Goal: Task Accomplishment & Management: Manage account settings

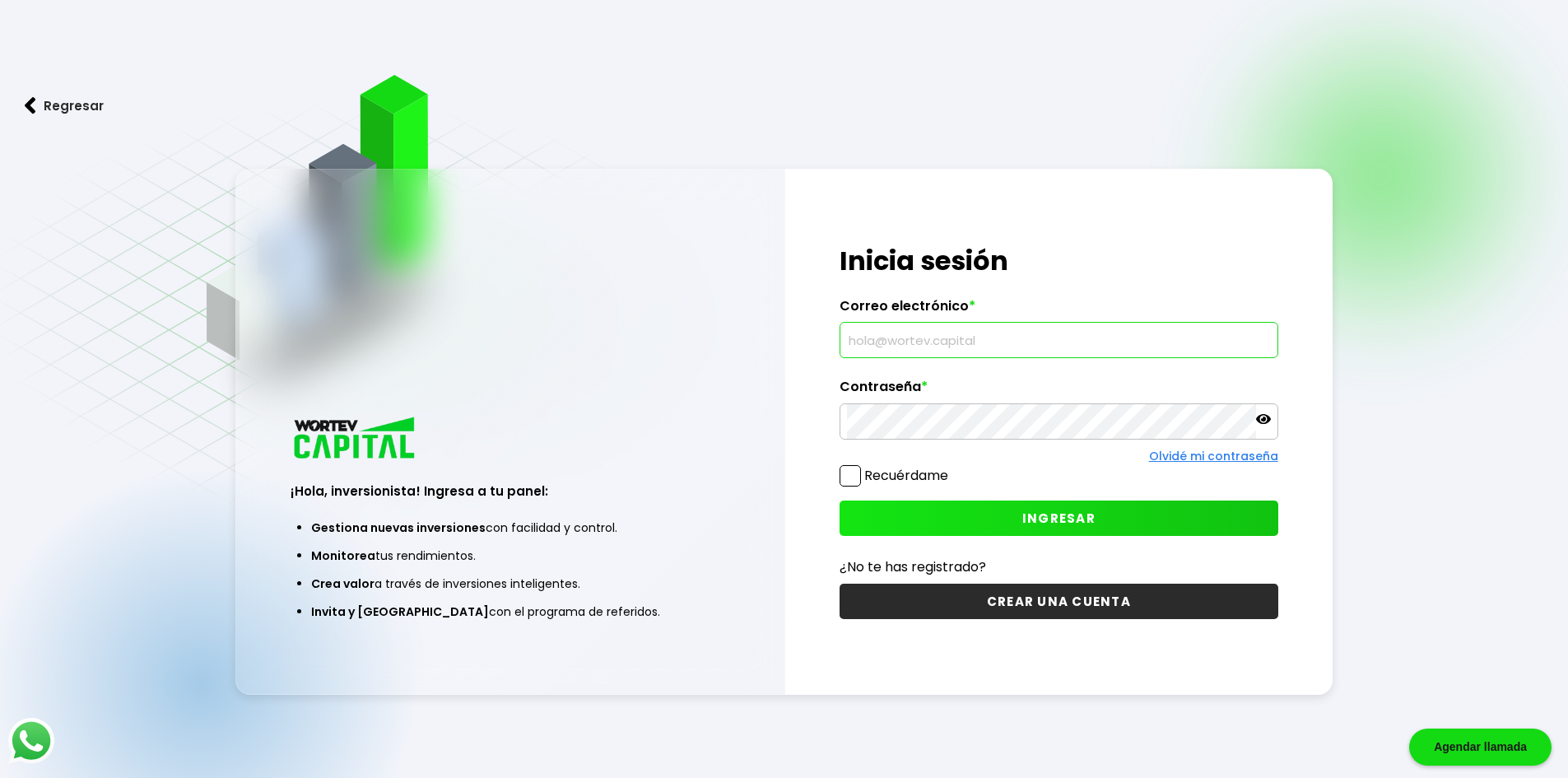
click at [915, 346] on input "text" at bounding box center [1058, 340] width 424 height 35
type input "[EMAIL_ADDRESS][DOMAIN_NAME]"
click at [1124, 526] on button "INGRESAR" at bounding box center [1059, 519] width 439 height 36
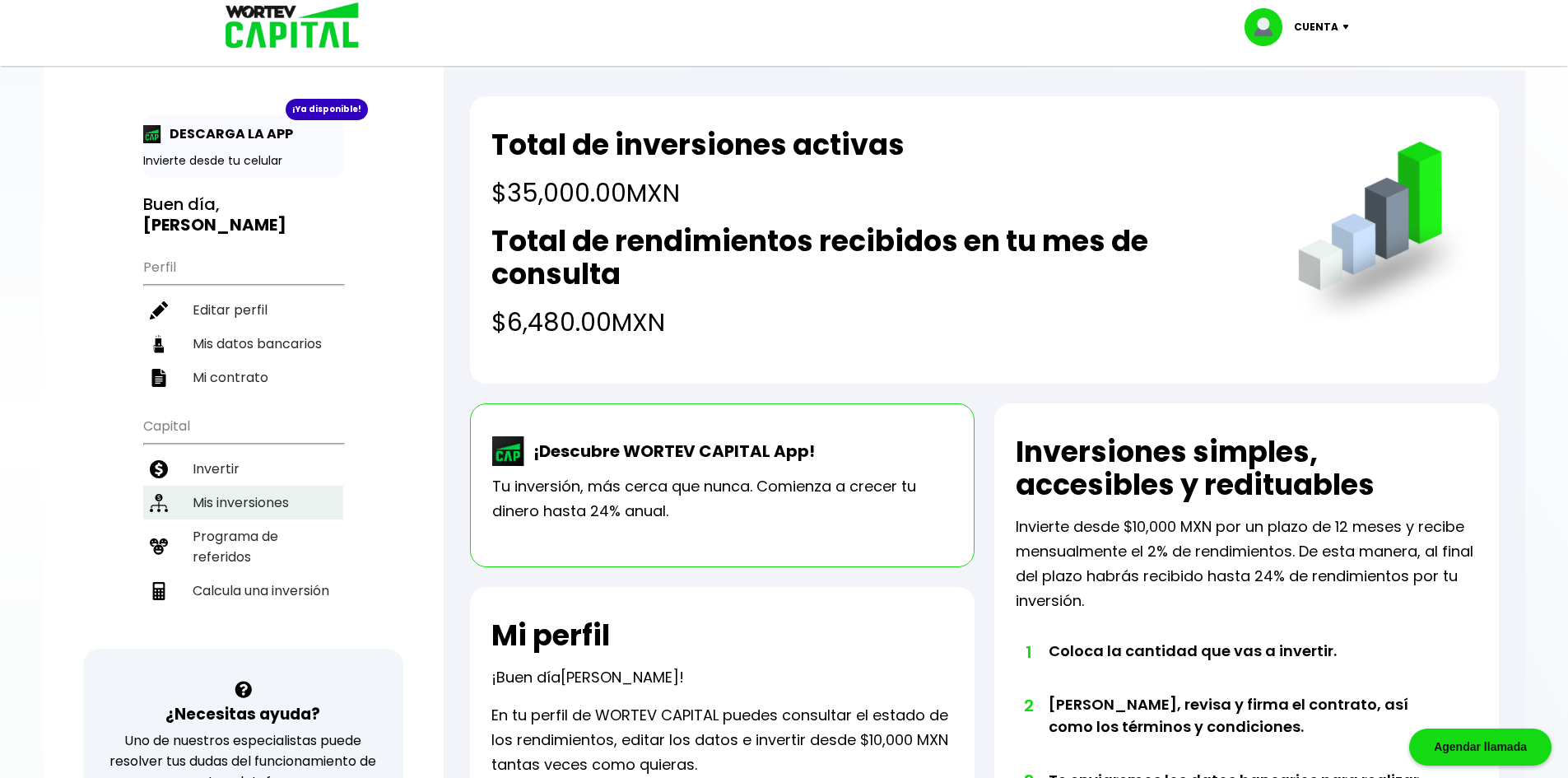
click at [255, 486] on li "Mis inversiones" at bounding box center [243, 503] width 200 height 34
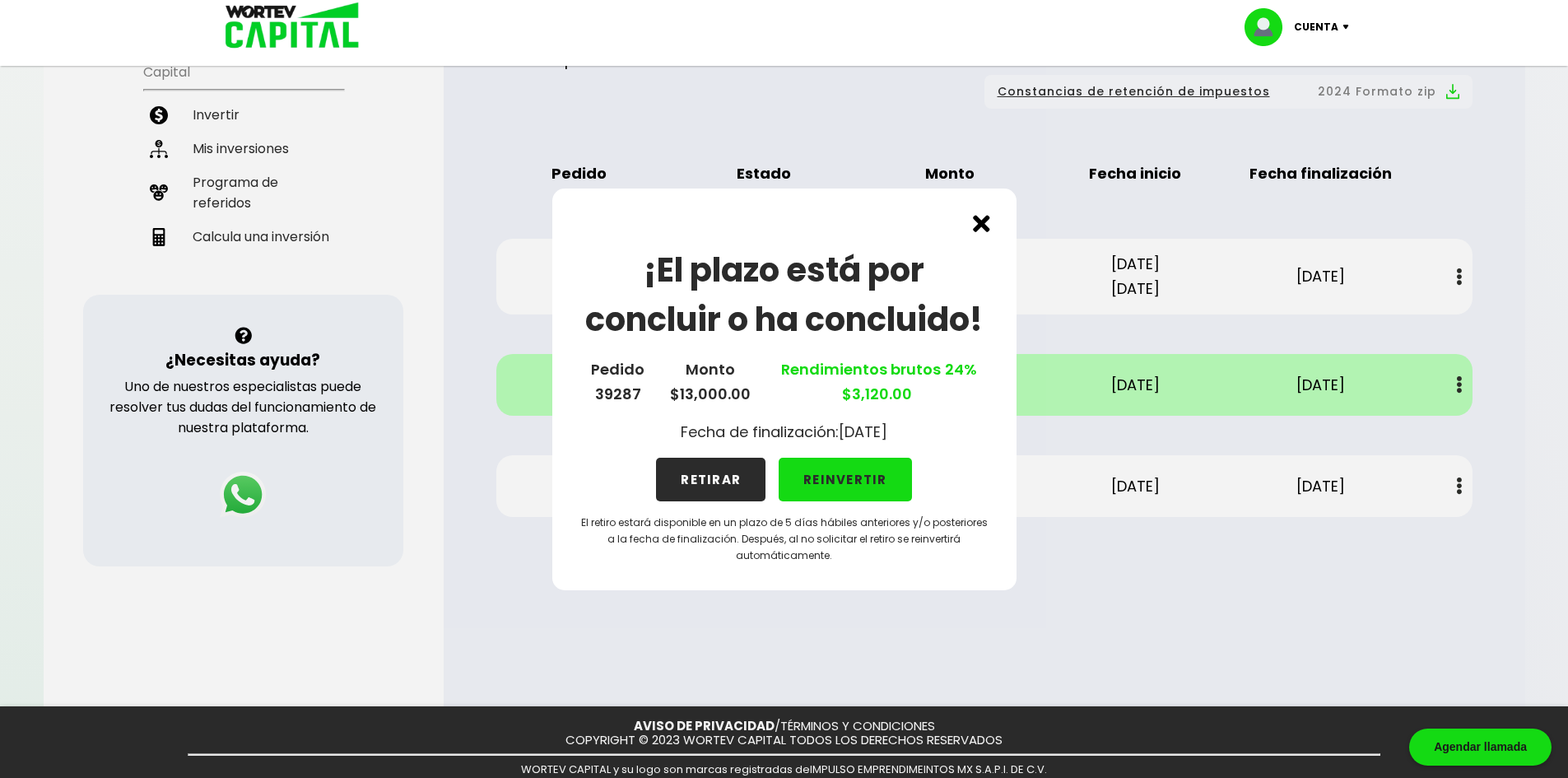
scroll to position [410, 0]
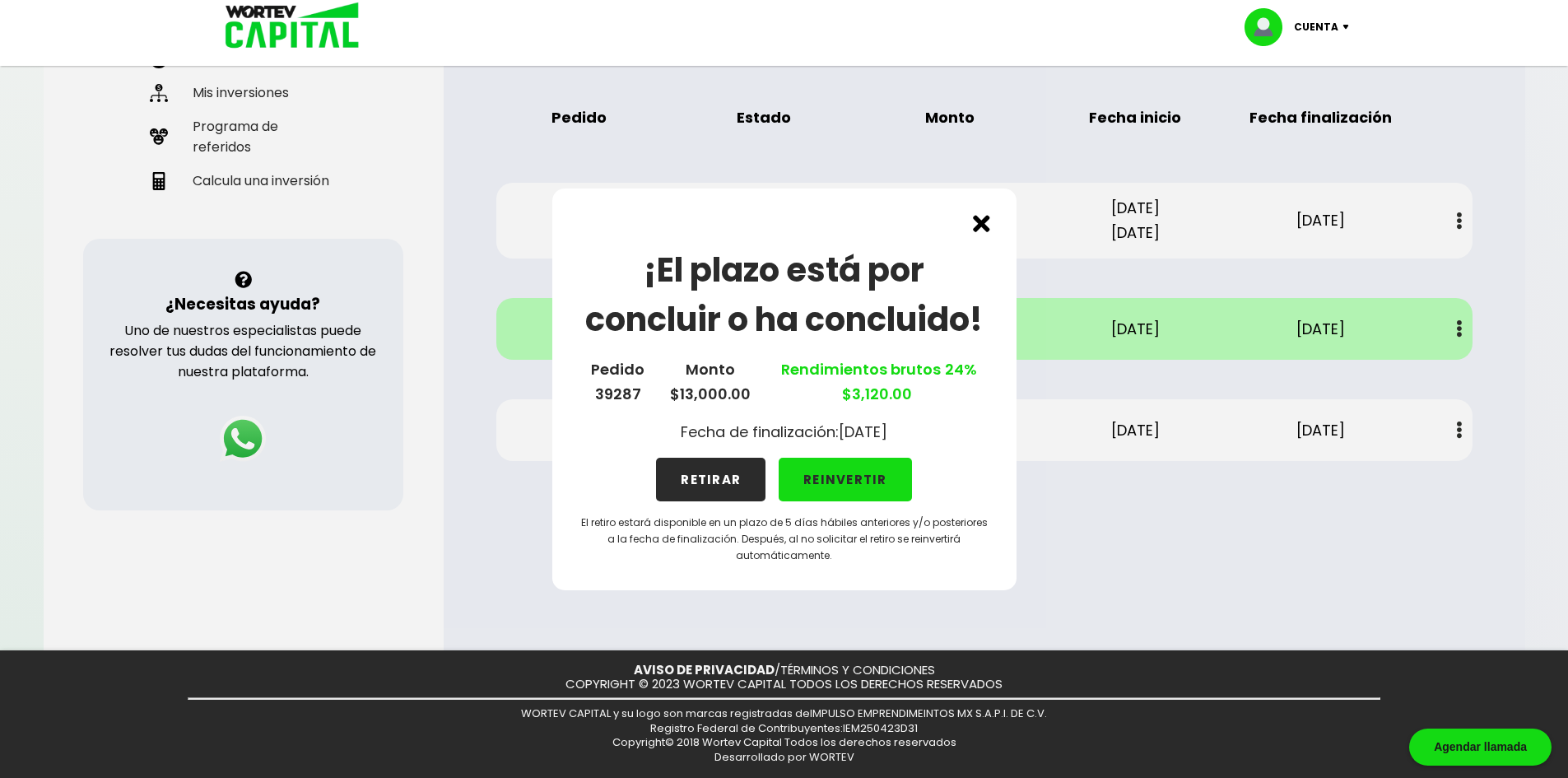
click at [1259, 547] on div "¡El plazo está por concluir o ha concluido! Pedido 39287 Monto $13,000.00 Rendi…" at bounding box center [784, 389] width 1568 height 778
click at [982, 225] on img at bounding box center [981, 222] width 17 height 17
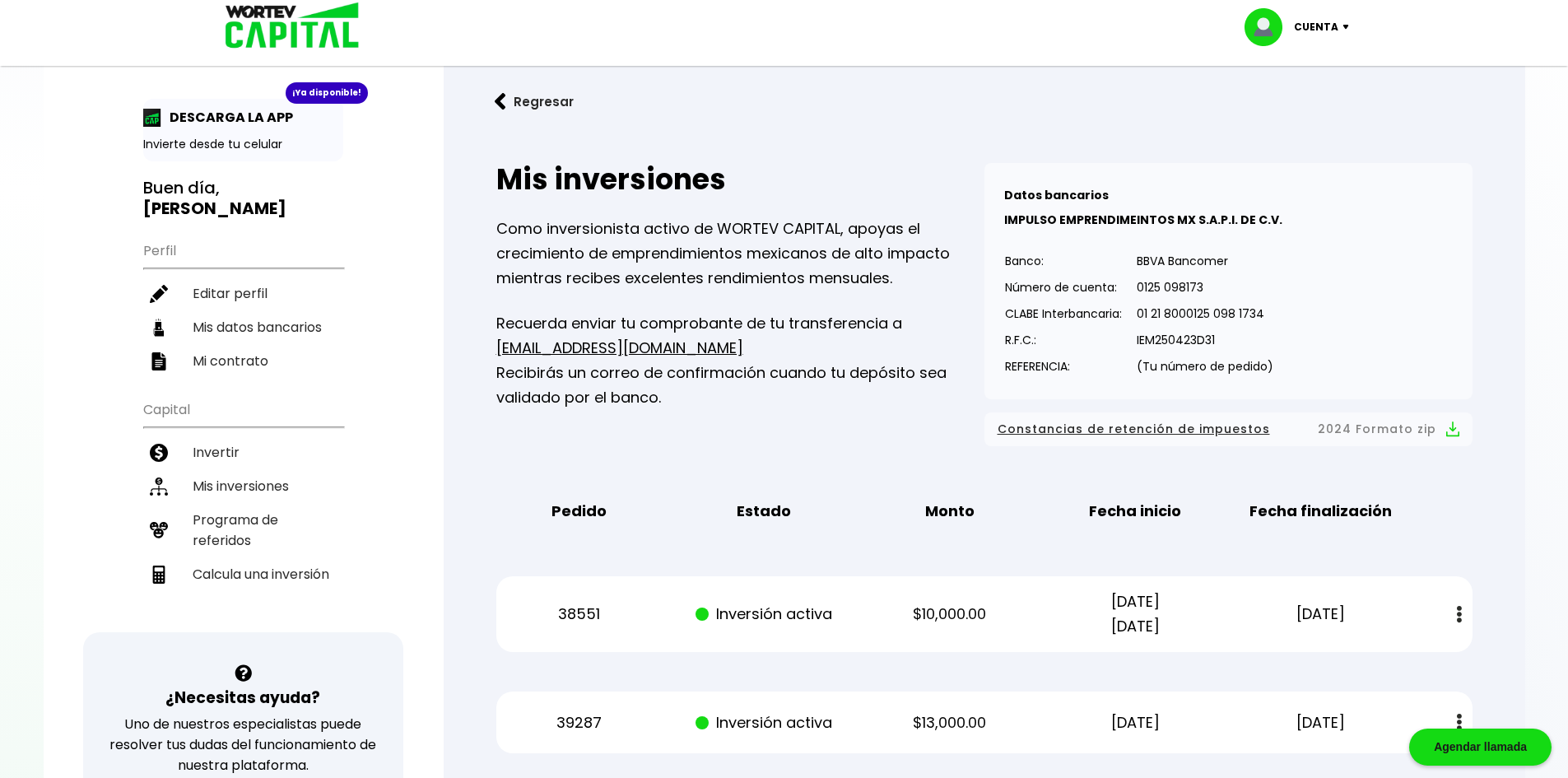
scroll to position [0, 0]
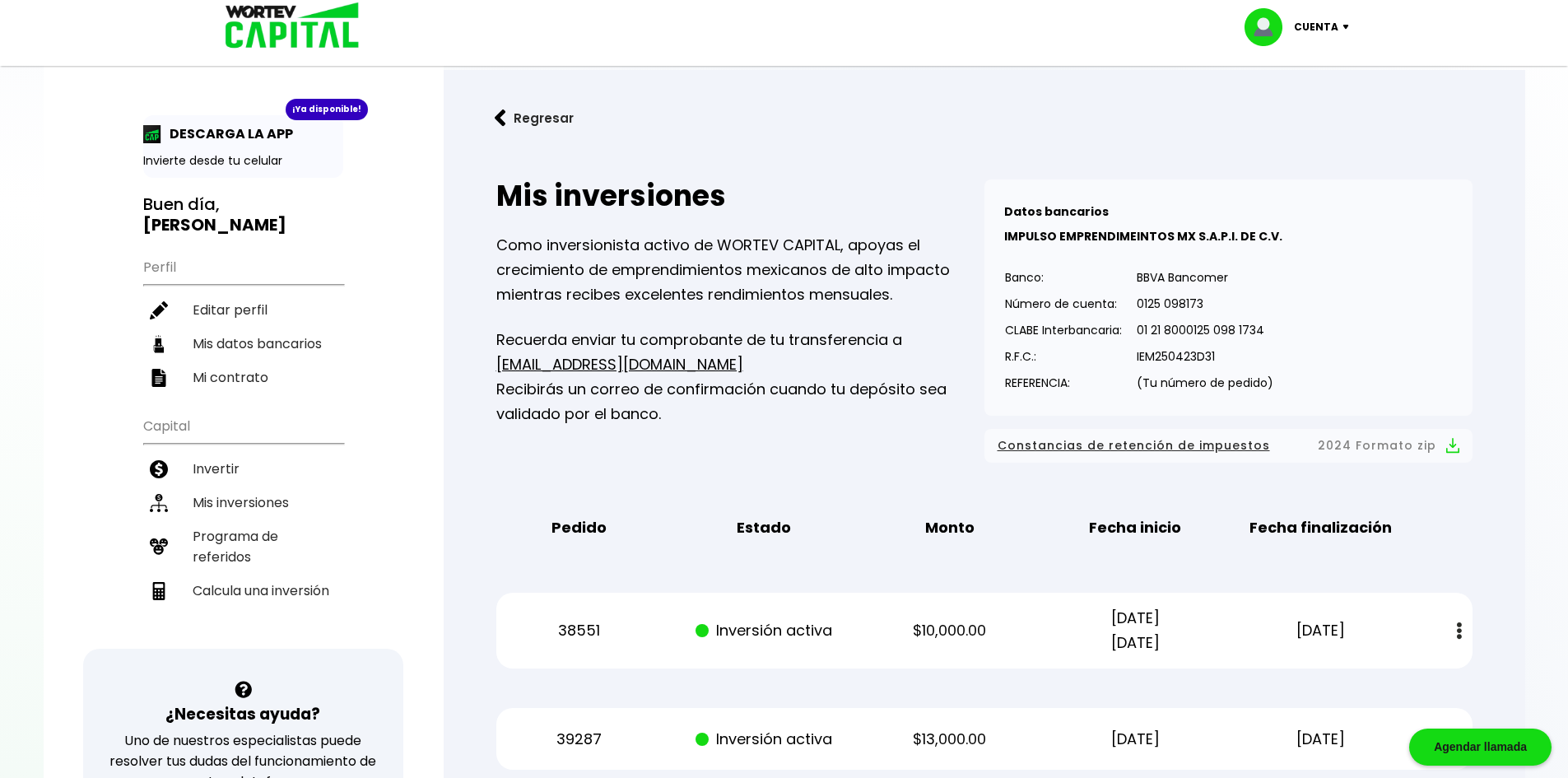
click at [1353, 26] on img at bounding box center [1350, 27] width 22 height 5
click at [1332, 115] on li "Cerrar sesión" at bounding box center [1298, 110] width 131 height 34
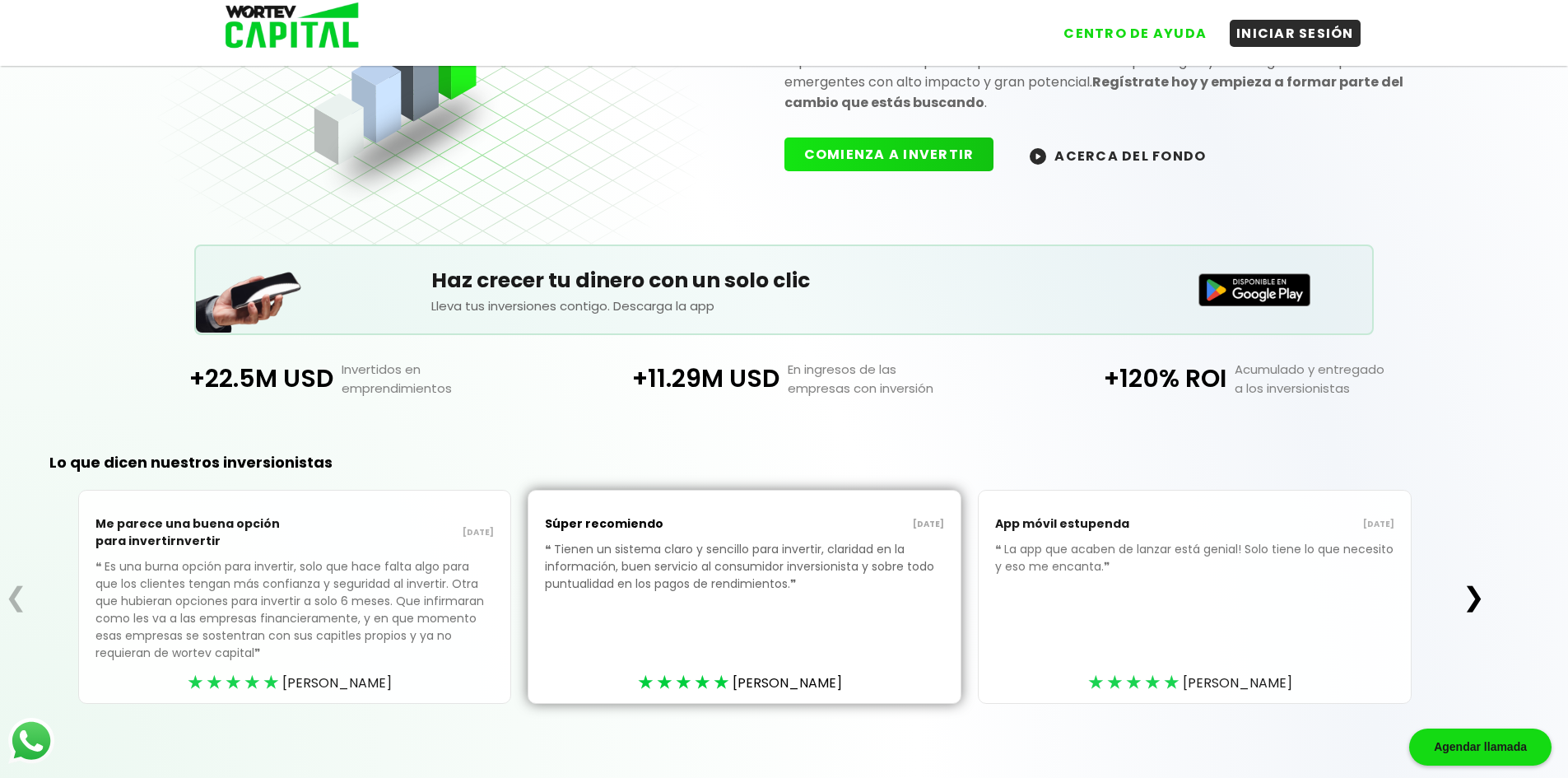
scroll to position [175, 0]
